Goal: Book appointment/travel/reservation

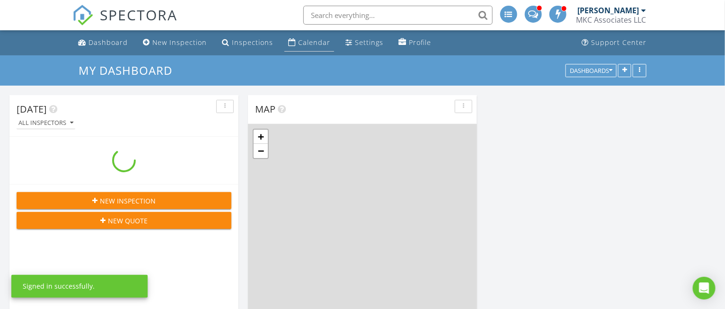
click at [315, 44] on div "Calendar" at bounding box center [314, 42] width 32 height 9
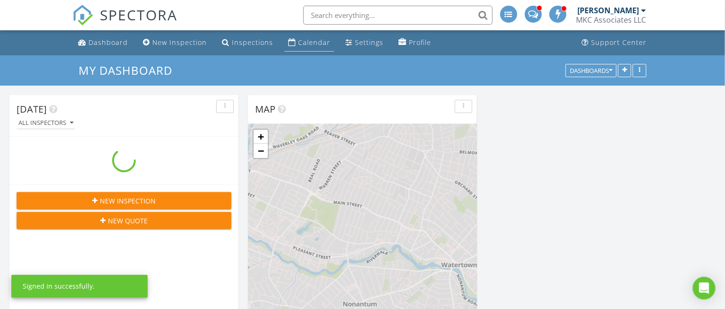
scroll to position [785, 744]
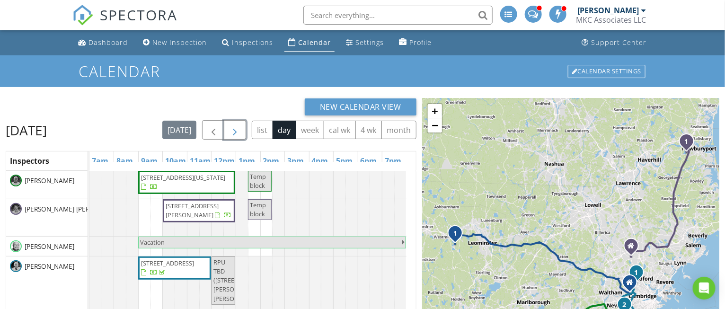
click at [241, 131] on span "button" at bounding box center [235, 130] width 11 height 11
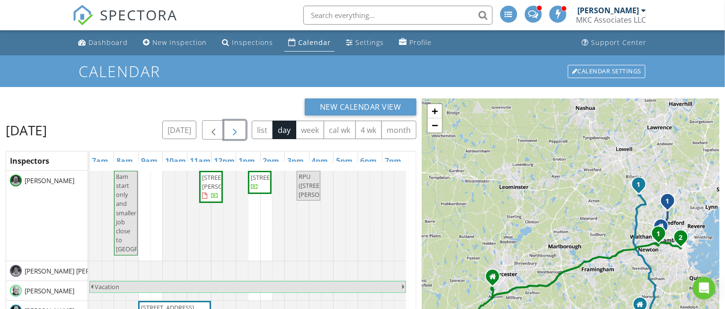
click at [246, 131] on button "button" at bounding box center [235, 129] width 22 height 19
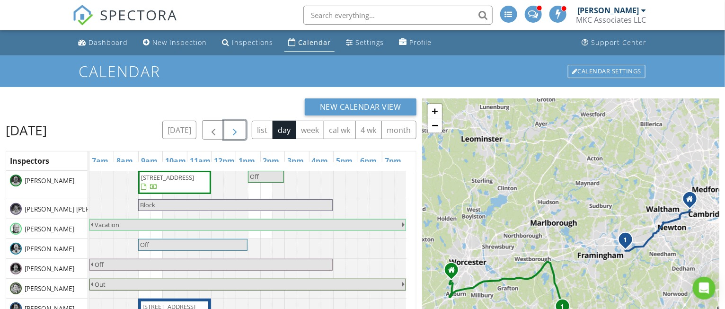
click at [240, 131] on button "button" at bounding box center [235, 129] width 22 height 19
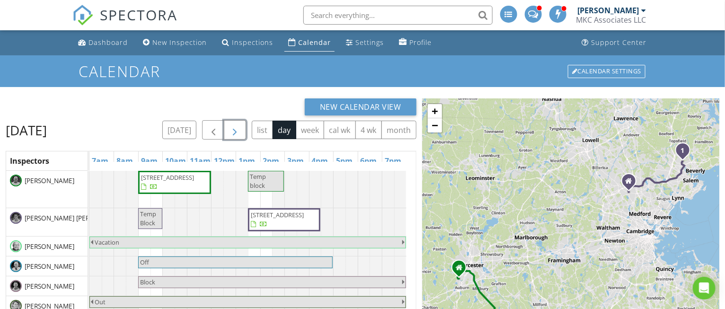
click at [240, 131] on button "button" at bounding box center [235, 129] width 22 height 19
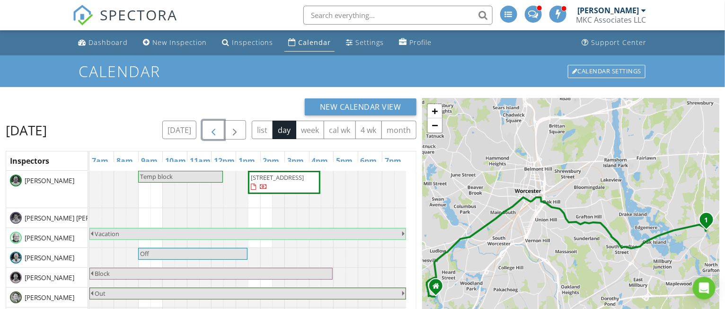
click at [214, 131] on span "button" at bounding box center [213, 130] width 11 height 11
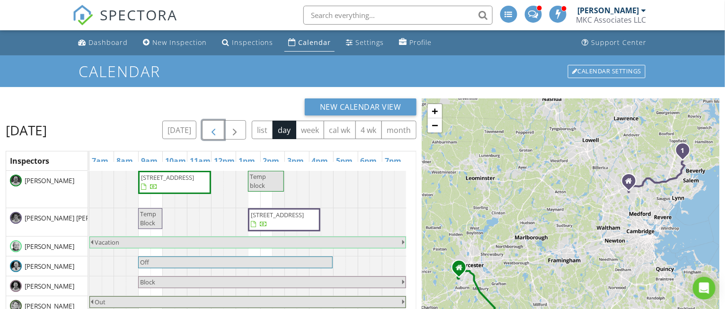
click at [175, 182] on span "[STREET_ADDRESS]" at bounding box center [167, 177] width 53 height 9
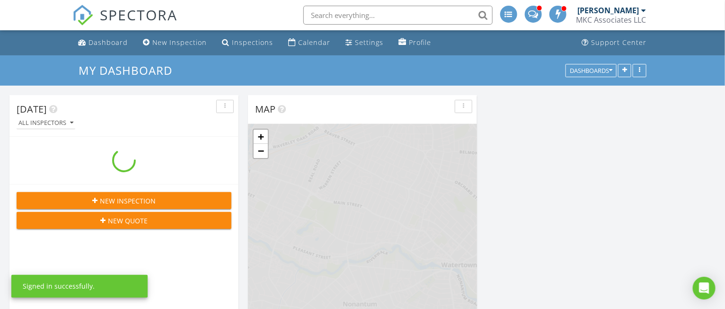
scroll to position [785, 744]
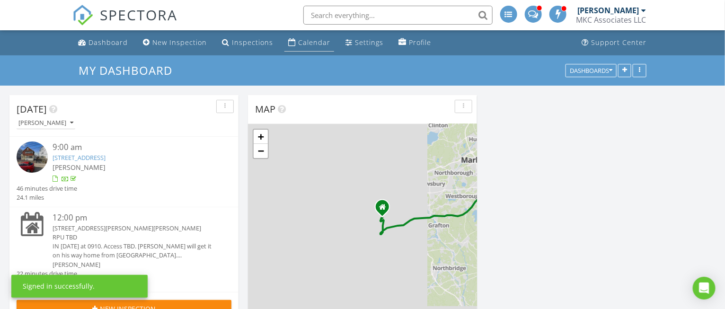
click at [315, 39] on div "Calendar" at bounding box center [314, 42] width 32 height 9
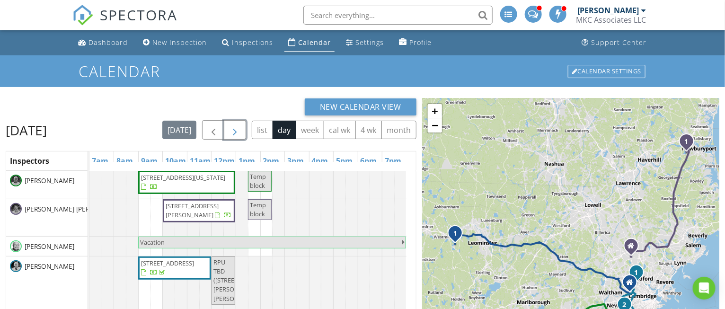
click at [241, 132] on span "button" at bounding box center [235, 130] width 11 height 11
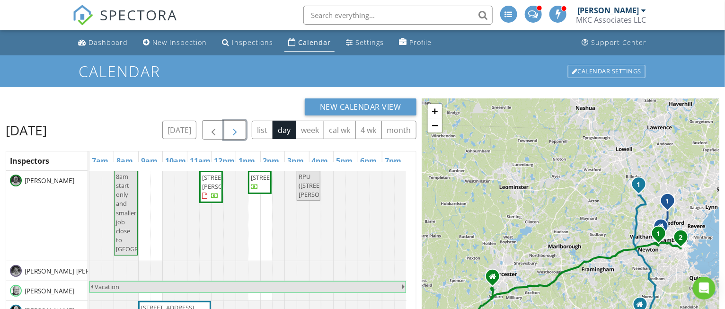
click at [240, 132] on span "button" at bounding box center [235, 130] width 11 height 11
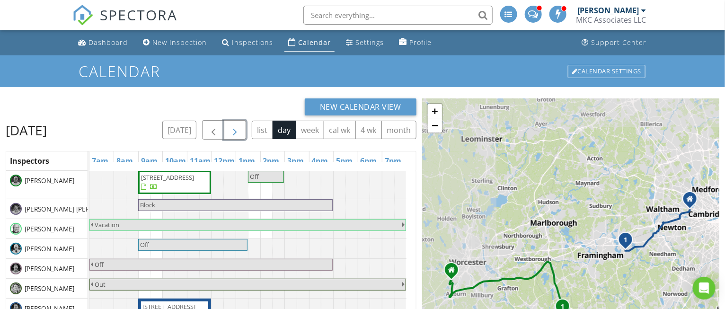
click at [240, 132] on button "button" at bounding box center [235, 129] width 22 height 19
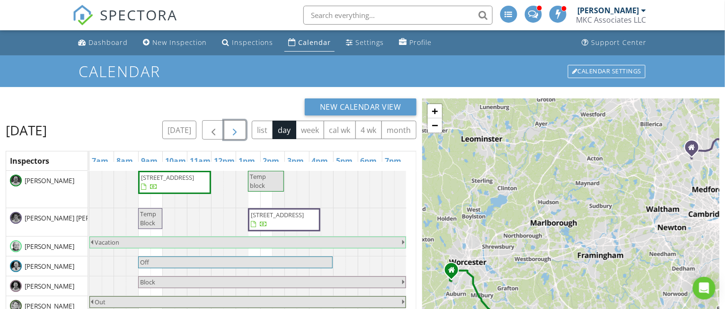
click at [240, 132] on span "button" at bounding box center [235, 130] width 11 height 11
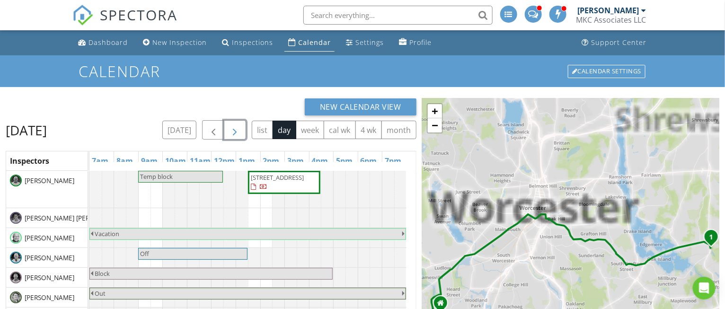
click at [240, 132] on button "button" at bounding box center [235, 129] width 22 height 19
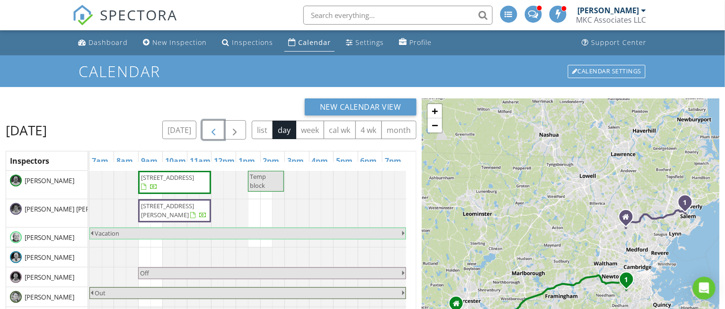
click at [215, 133] on span "button" at bounding box center [213, 130] width 11 height 11
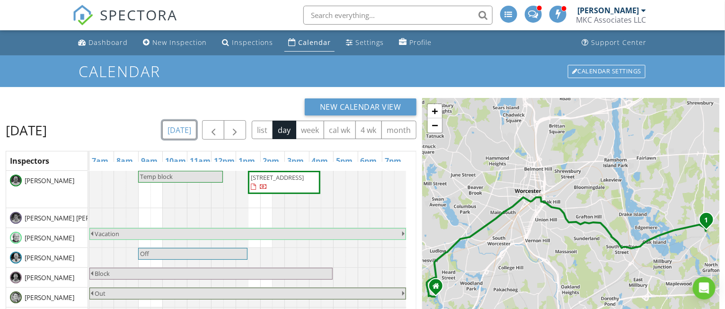
click at [183, 132] on button "[DATE]" at bounding box center [179, 130] width 35 height 18
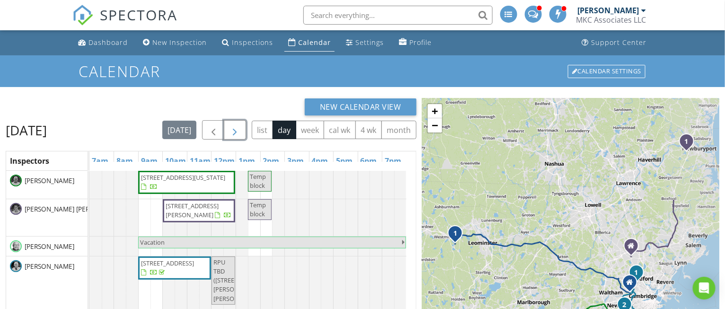
click at [240, 129] on span "button" at bounding box center [235, 130] width 11 height 11
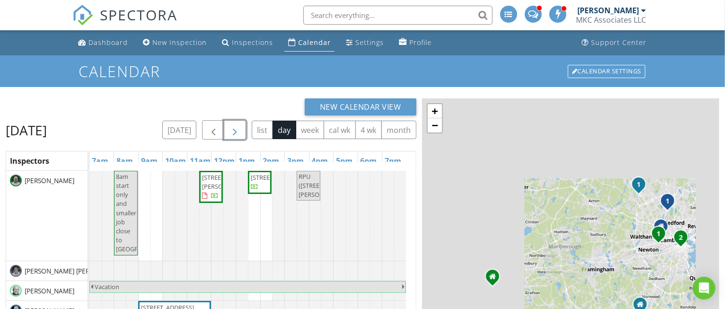
click at [238, 129] on span "button" at bounding box center [235, 130] width 11 height 11
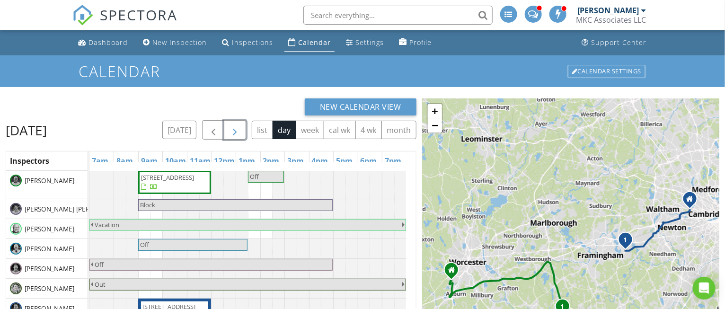
click at [230, 130] on span "button" at bounding box center [235, 130] width 11 height 11
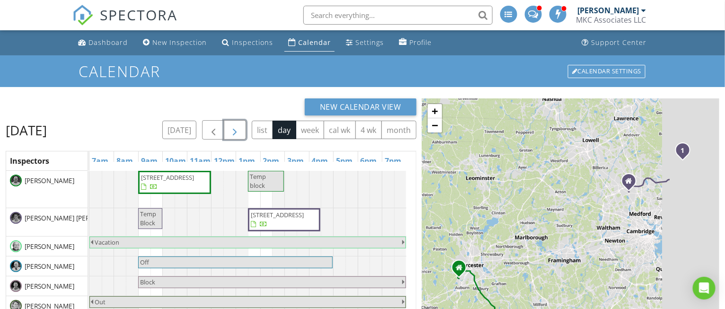
click at [230, 130] on span "button" at bounding box center [235, 130] width 11 height 11
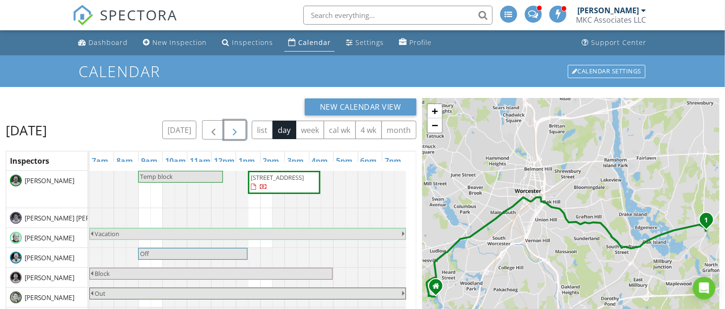
click at [233, 132] on span "button" at bounding box center [235, 130] width 11 height 11
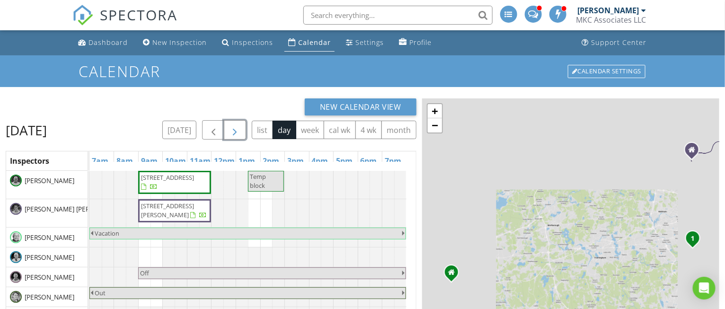
click at [241, 133] on span "button" at bounding box center [235, 130] width 11 height 11
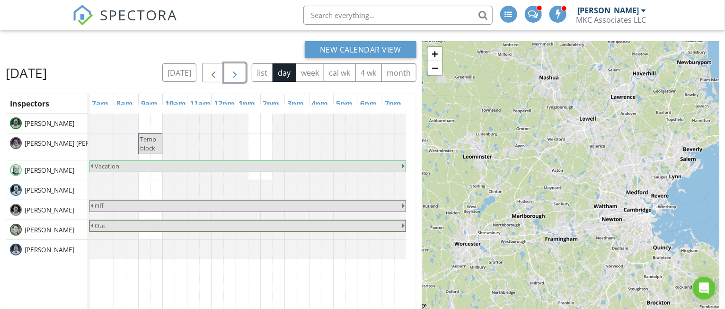
scroll to position [118, 0]
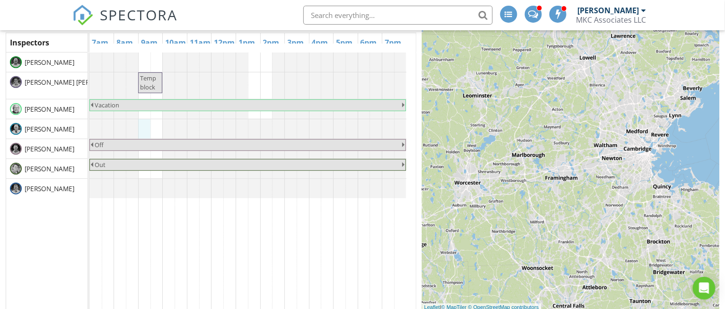
click at [145, 147] on div "Temp block Vacation Off Out" at bounding box center [252, 182] width 326 height 258
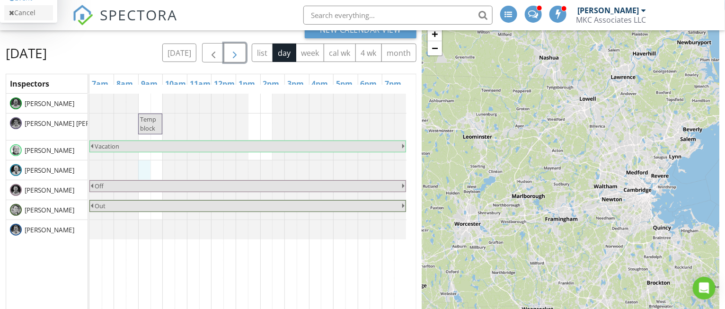
scroll to position [59, 0]
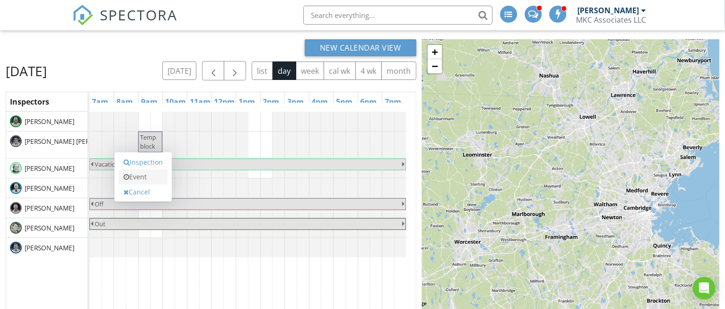
click at [148, 178] on link "Event" at bounding box center [143, 176] width 49 height 15
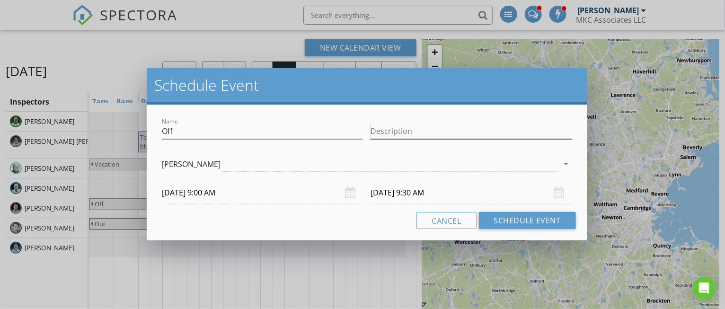
drag, startPoint x: 396, startPoint y: 133, endPoint x: 372, endPoint y: 124, distance: 25.6
click at [395, 133] on input "Description" at bounding box center [471, 132] width 201 height 16
type input "FORD Replace broken leaf spring"
click at [221, 188] on input "[DATE] 9:00 AM" at bounding box center [262, 192] width 201 height 23
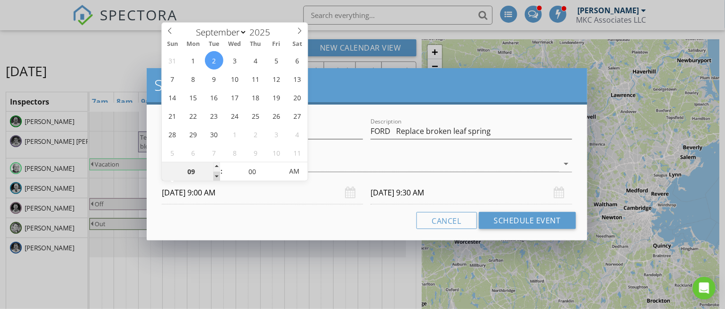
type input "08"
type input "[DATE] 8:00 AM"
click at [218, 175] on span at bounding box center [217, 176] width 7 height 9
type input "[DATE] 8:30 AM"
type input "07"
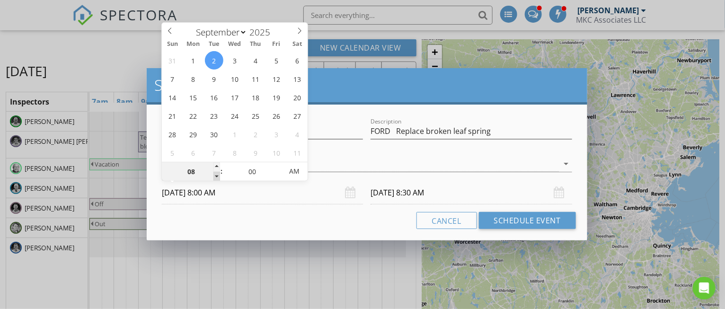
type input "[DATE] 7:00 AM"
click at [218, 175] on span at bounding box center [217, 176] width 7 height 9
type input "[DATE] 7:30 AM"
type input "05"
type input "[DATE] 7:05 AM"
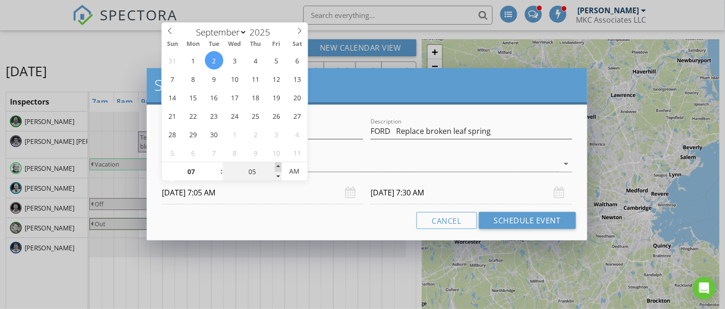
click at [276, 167] on span at bounding box center [278, 166] width 7 height 9
type input "10"
type input "[DATE] 7:10 AM"
click at [276, 167] on span at bounding box center [278, 166] width 7 height 9
type input "15"
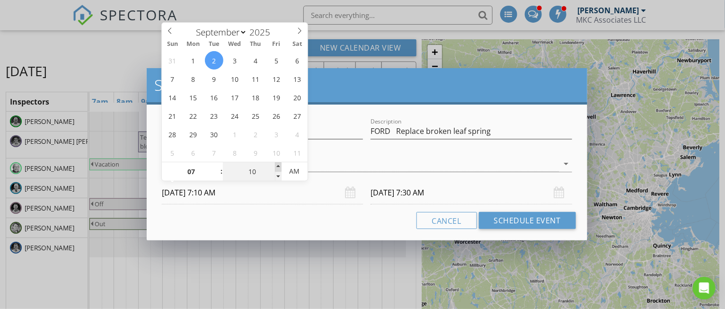
type input "[DATE] 7:15 AM"
click at [276, 167] on span at bounding box center [278, 166] width 7 height 9
type input "[DATE] 7:45 AM"
type input "20"
type input "[DATE] 7:20 AM"
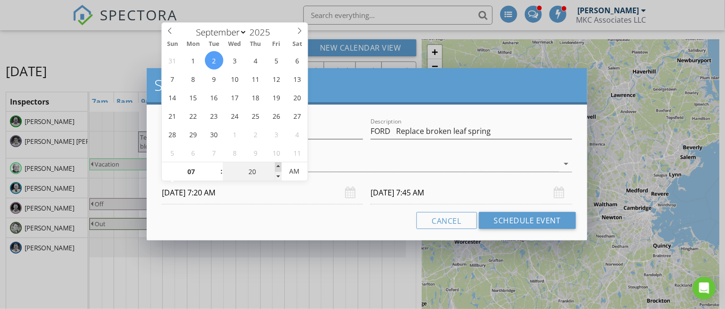
click at [276, 167] on span at bounding box center [278, 166] width 7 height 9
type input "[DATE] 7:50 AM"
type input "25"
type input "[DATE] 7:25 AM"
click at [276, 167] on span at bounding box center [278, 166] width 7 height 9
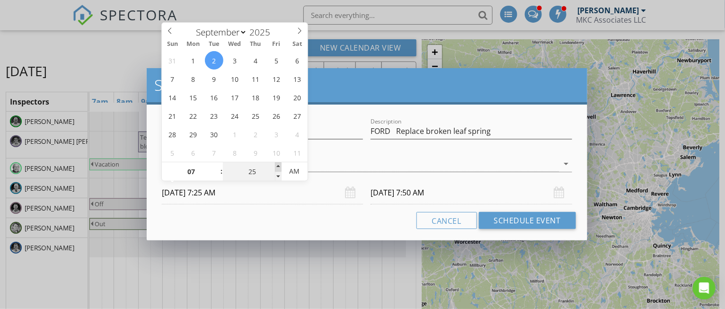
type input "[DATE] 7:55 AM"
type input "20"
type input "[DATE] 7:20 AM"
click at [277, 174] on span at bounding box center [278, 176] width 7 height 9
type input "[DATE] 7:50 AM"
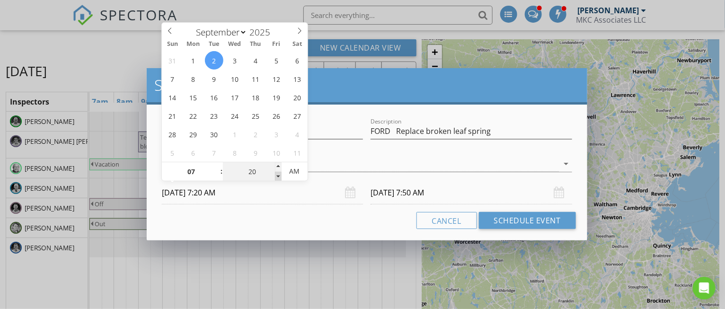
type input "15"
type input "[DATE] 7:15 AM"
click at [277, 174] on span at bounding box center [278, 176] width 7 height 9
type input "[DATE] 7:45 AM"
click at [510, 133] on input "FORD Replace broken leaf spring" at bounding box center [471, 132] width 201 height 16
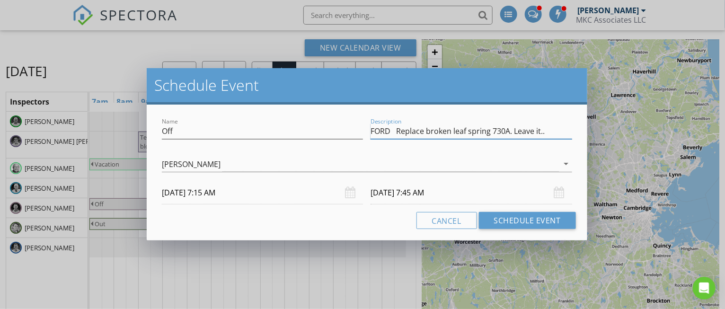
type input "FORD Replace broken leaf spring 730A. Leave it.."
click at [442, 197] on input "[DATE] 7:45 AM" at bounding box center [471, 192] width 201 height 23
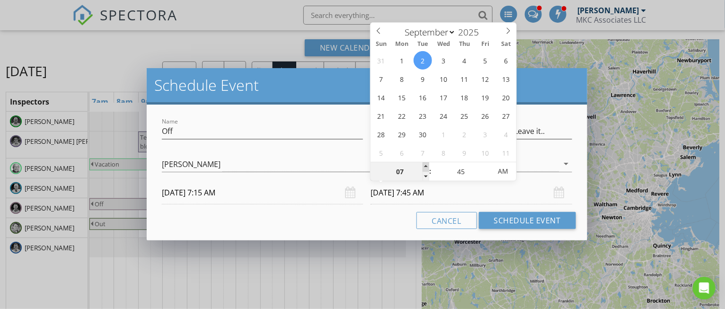
type input "08"
type input "[DATE] 8:45 AM"
click at [423, 165] on span at bounding box center [426, 166] width 7 height 9
type input "09"
type input "[DATE] 9:45 AM"
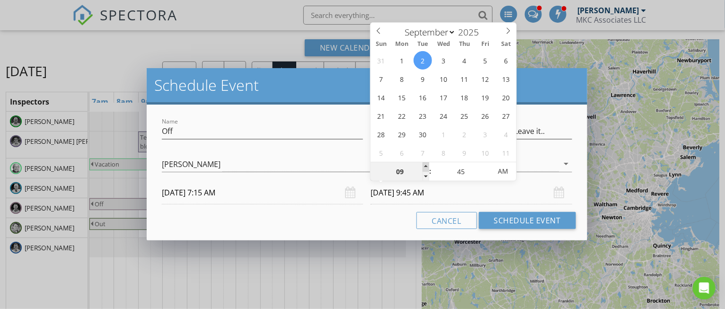
click at [423, 165] on span at bounding box center [426, 166] width 7 height 9
type input "10"
type input "[DATE] 10:45 AM"
click at [423, 165] on span at bounding box center [426, 166] width 7 height 9
type input "11"
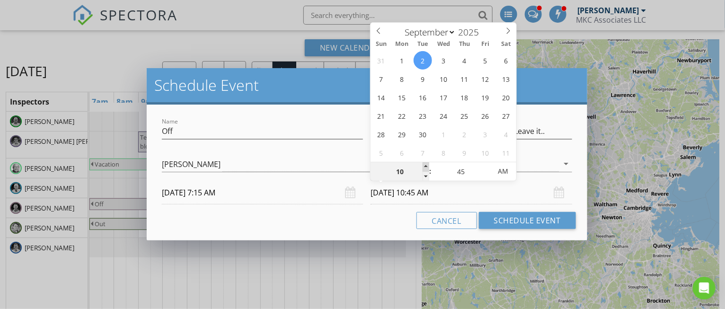
type input "[DATE] 11:45 AM"
click at [423, 165] on span at bounding box center [426, 166] width 7 height 9
type input "12"
type input "[DATE] 12:45 PM"
click at [423, 165] on span at bounding box center [426, 166] width 7 height 9
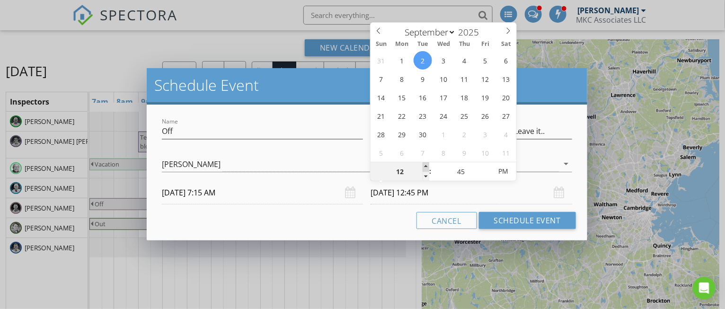
type input "01"
type input "[DATE] 1:45 PM"
click at [423, 165] on span at bounding box center [426, 166] width 7 height 9
type input "02"
type input "[DATE] 2:45 PM"
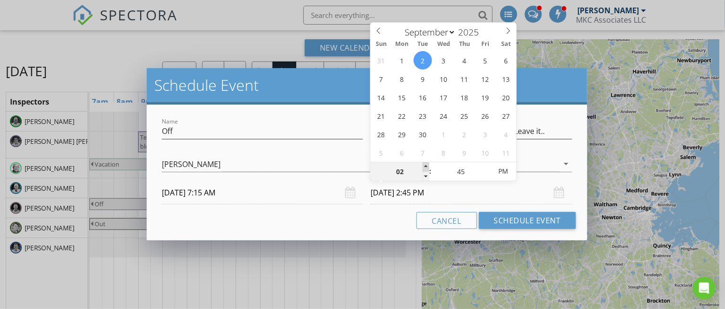
click at [423, 165] on span at bounding box center [426, 166] width 7 height 9
type input "03"
type input "[DATE] 3:45 PM"
click at [423, 165] on span at bounding box center [426, 166] width 7 height 9
type input "04"
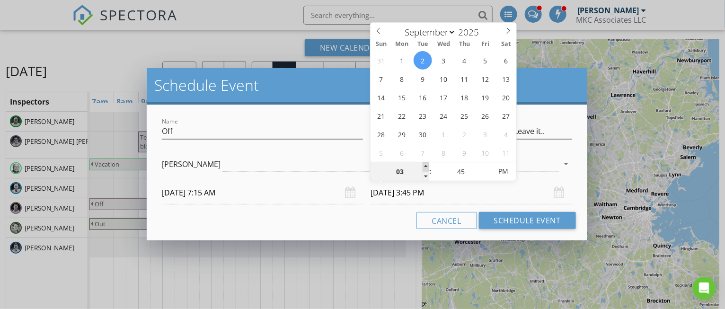
type input "[DATE] 4:45 PM"
click at [423, 165] on span at bounding box center [426, 166] width 7 height 9
type input "05"
type input "[DATE] 5:45 PM"
click at [423, 165] on span at bounding box center [426, 166] width 7 height 9
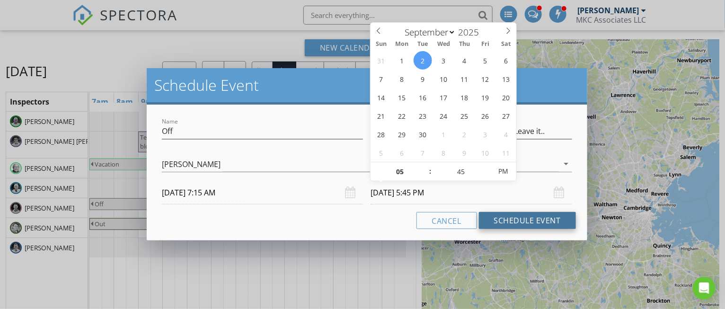
click at [550, 220] on button "Schedule Event" at bounding box center [527, 220] width 97 height 17
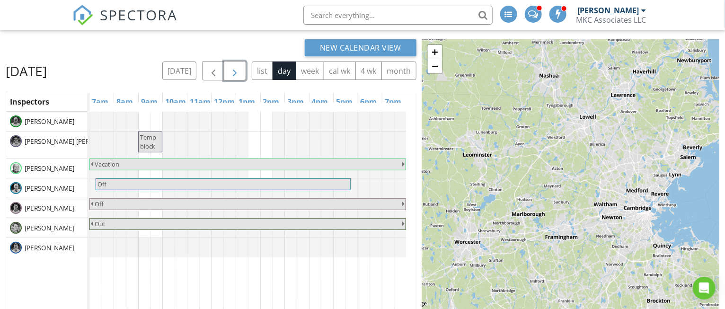
click at [244, 64] on button "button" at bounding box center [235, 70] width 22 height 19
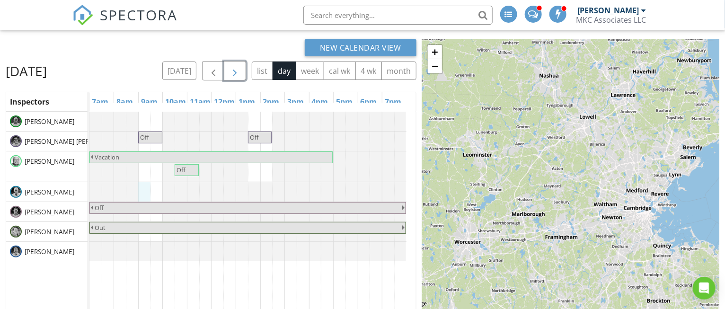
click at [139, 209] on div "Off Off Vacation Off Off Out" at bounding box center [252, 241] width 326 height 258
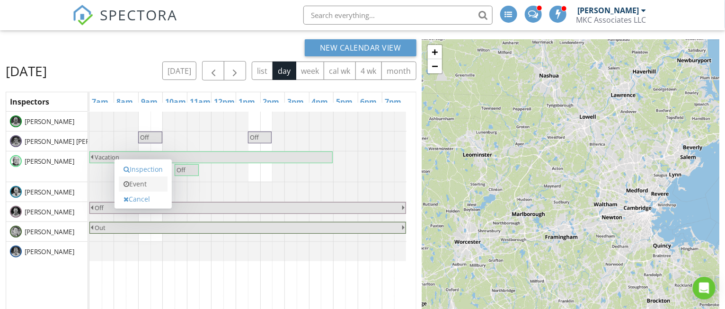
click at [142, 187] on link "Event" at bounding box center [143, 184] width 49 height 15
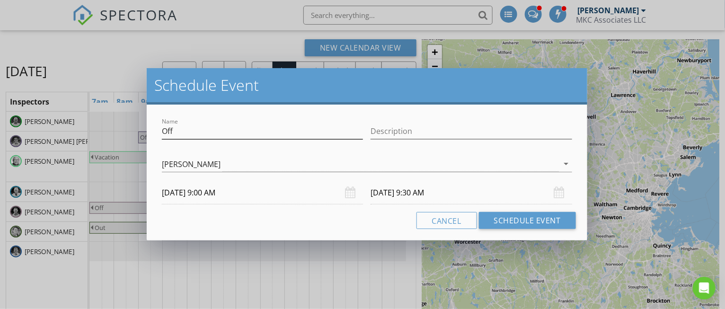
click at [197, 124] on div "Name Off" at bounding box center [262, 133] width 201 height 31
click at [196, 131] on input "Off" at bounding box center [262, 132] width 201 height 16
type input "Off (FORD Day 2?)"
click at [444, 195] on input "[DATE] 9:30 AM" at bounding box center [471, 192] width 201 height 23
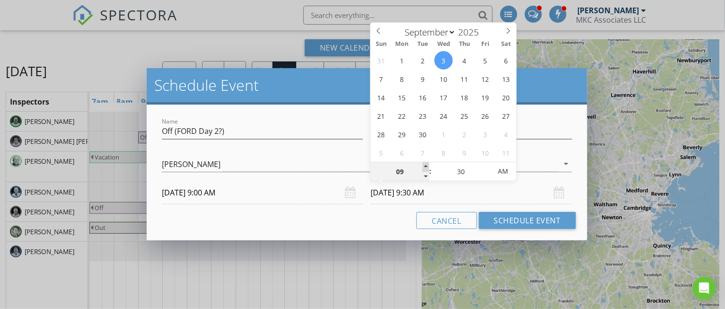
type input "10"
type input "[DATE] 10:30 AM"
click at [426, 162] on span at bounding box center [426, 166] width 7 height 9
type input "11"
type input "[DATE] 11:30 AM"
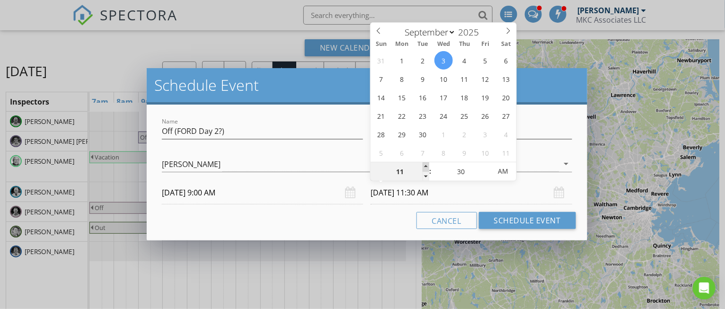
click at [426, 162] on span at bounding box center [426, 166] width 7 height 9
type input "12"
type input "[DATE] 12:30 PM"
click at [426, 162] on span at bounding box center [426, 166] width 7 height 9
type input "01"
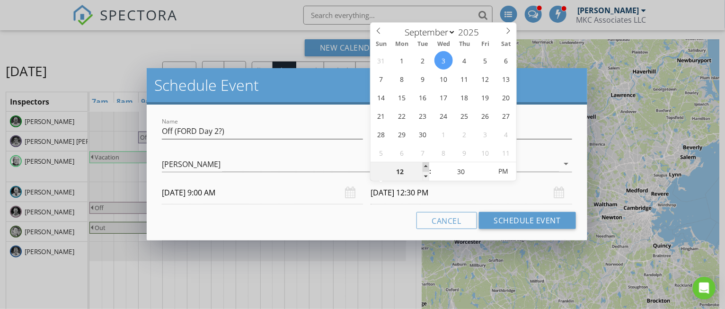
type input "[DATE] 1:30 PM"
click at [426, 162] on span at bounding box center [426, 166] width 7 height 9
type input "02"
type input "[DATE] 2:30 PM"
click at [426, 162] on span at bounding box center [426, 166] width 7 height 9
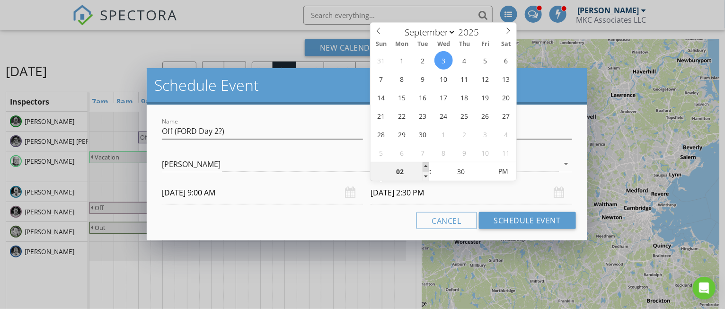
type input "03"
type input "[DATE] 3:30 PM"
click at [426, 162] on span at bounding box center [426, 166] width 7 height 9
type input "04"
type input "[DATE] 4:30 PM"
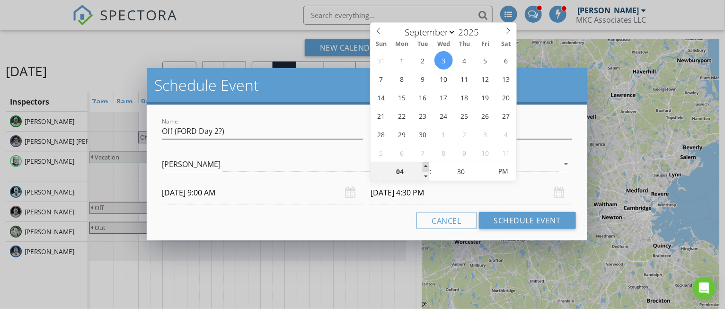
click at [426, 162] on span at bounding box center [426, 166] width 7 height 9
type input "05"
type input "[DATE] 5:30 PM"
click at [426, 162] on span at bounding box center [426, 166] width 7 height 9
type input "06"
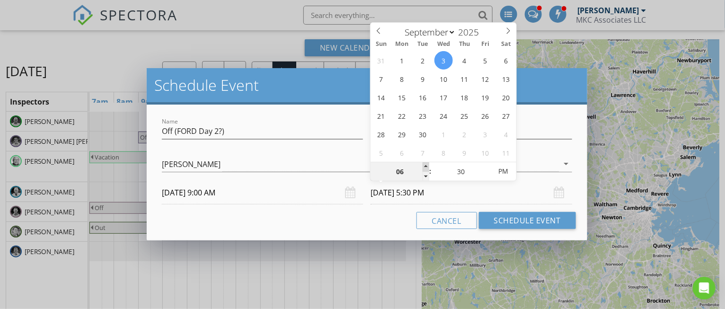
type input "[DATE] 6:30 PM"
click at [426, 162] on span at bounding box center [426, 166] width 7 height 9
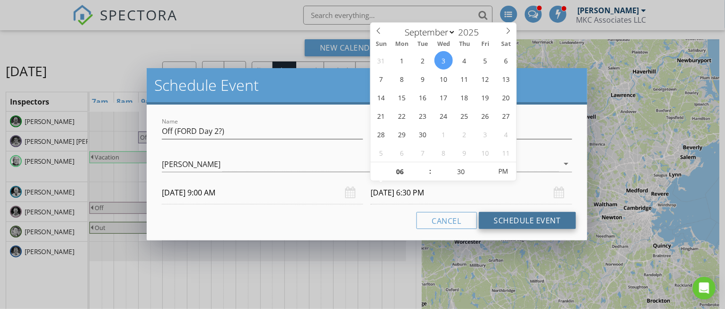
click at [545, 223] on button "Schedule Event" at bounding box center [527, 220] width 97 height 17
